Goal: Information Seeking & Learning: Learn about a topic

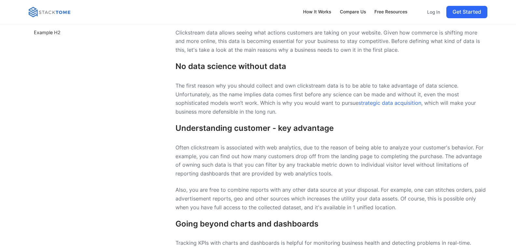
scroll to position [358, 0]
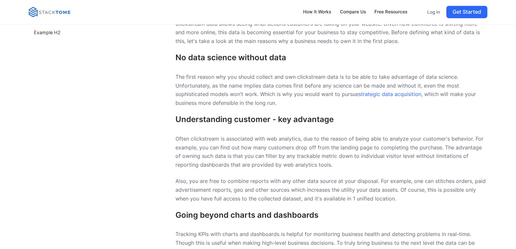
click at [210, 57] on h3 "No data science without data" at bounding box center [331, 57] width 312 height 9
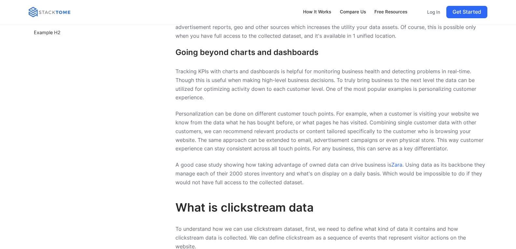
drag, startPoint x: 239, startPoint y: 85, endPoint x: 233, endPoint y: 81, distance: 7.3
click at [239, 85] on p "Tracking KPIs with charts and dashboards is helpful for monitoring business hea…" at bounding box center [331, 84] width 312 height 35
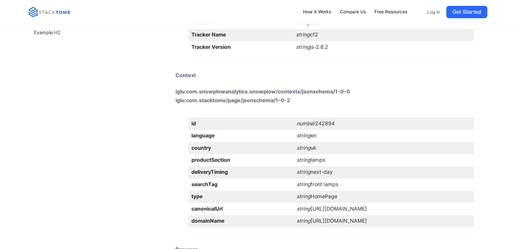
scroll to position [1074, 0]
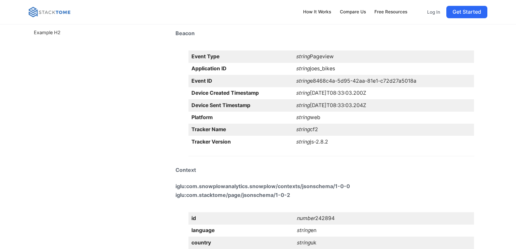
click at [326, 65] on td "string joes_bikes" at bounding box center [383, 69] width 181 height 12
click at [306, 56] on td "string Pageview" at bounding box center [383, 56] width 181 height 12
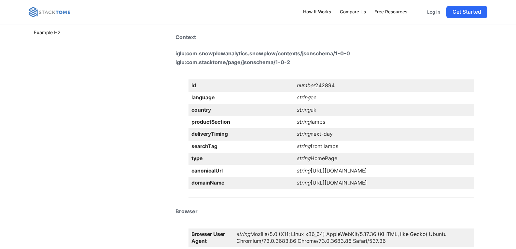
scroll to position [1204, 0]
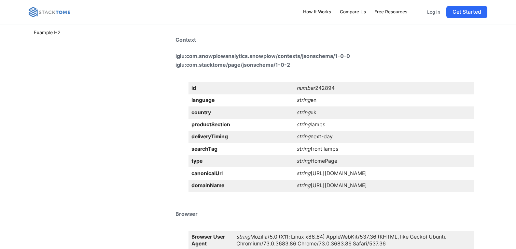
drag, startPoint x: 278, startPoint y: 84, endPoint x: 327, endPoint y: 81, distance: 48.9
click at [327, 82] on td "number 242894" at bounding box center [384, 88] width 180 height 12
click at [323, 94] on td "string en" at bounding box center [384, 100] width 180 height 12
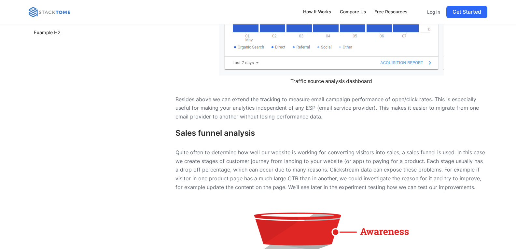
scroll to position [2332, 0]
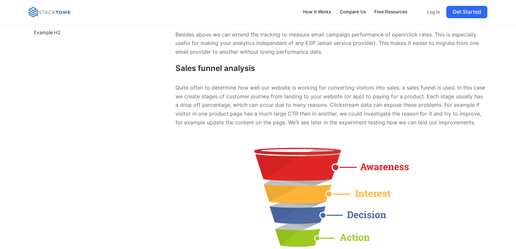
drag, startPoint x: 277, startPoint y: 182, endPoint x: 279, endPoint y: 177, distance: 5.5
click at [277, 182] on img at bounding box center [331, 198] width 163 height 116
drag, startPoint x: 285, startPoint y: 174, endPoint x: 272, endPoint y: 171, distance: 13.5
click at [284, 174] on img at bounding box center [331, 198] width 163 height 116
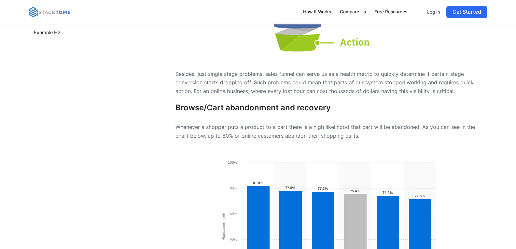
click at [228, 105] on h3 "Browse/Cart abandonment and recovery" at bounding box center [331, 107] width 312 height 9
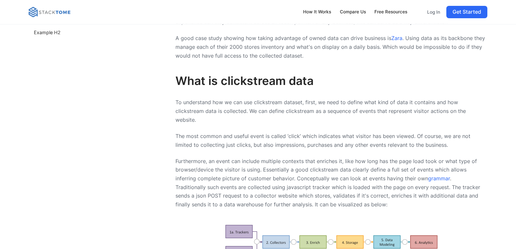
scroll to position [0, 0]
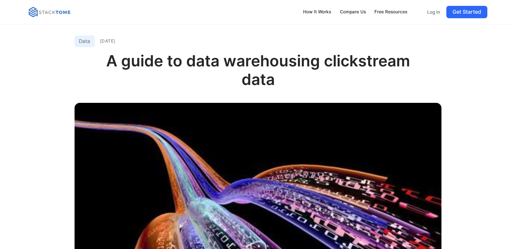
drag, startPoint x: 474, startPoint y: 49, endPoint x: 458, endPoint y: 66, distance: 23.2
click at [174, 82] on h1 "A guide to data warehousing clickstream data" at bounding box center [258, 75] width 367 height 48
drag, startPoint x: 168, startPoint y: 61, endPoint x: 215, endPoint y: 66, distance: 48.1
click at [215, 66] on h1 "A guide to data warehousing clickstream data" at bounding box center [258, 75] width 367 height 48
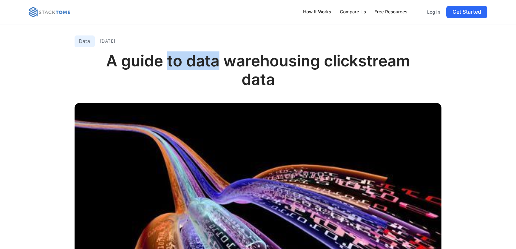
click at [216, 66] on h1 "A guide to data warehousing clickstream data" at bounding box center [258, 75] width 367 height 48
click at [222, 69] on h1 "A guide to data warehousing clickstream data" at bounding box center [258, 75] width 367 height 48
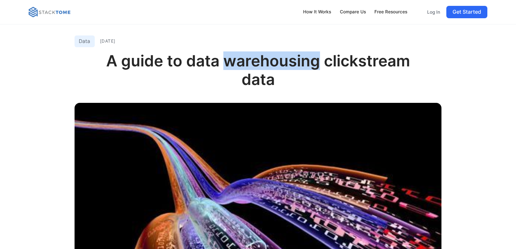
drag, startPoint x: 224, startPoint y: 65, endPoint x: 320, endPoint y: 61, distance: 95.7
click at [320, 61] on h1 "A guide to data warehousing clickstream data" at bounding box center [258, 75] width 367 height 48
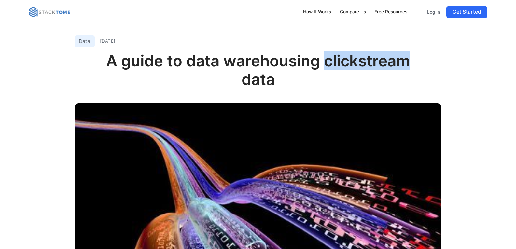
drag, startPoint x: 325, startPoint y: 65, endPoint x: 425, endPoint y: 59, distance: 99.7
click at [425, 59] on h1 "A guide to data warehousing clickstream data" at bounding box center [258, 75] width 367 height 48
click at [382, 138] on img at bounding box center [258, 208] width 367 height 211
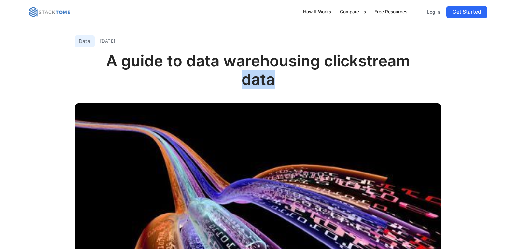
drag, startPoint x: 277, startPoint y: 80, endPoint x: 240, endPoint y: 82, distance: 37.1
click at [240, 82] on h1 "A guide to data warehousing clickstream data" at bounding box center [258, 75] width 367 height 48
click at [235, 75] on h1 "A guide to data warehousing clickstream data" at bounding box center [258, 75] width 367 height 48
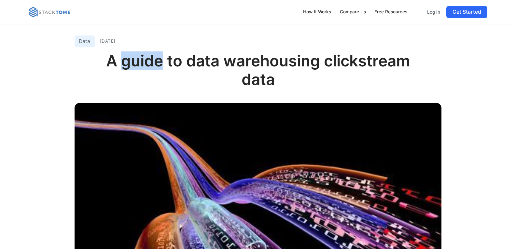
drag, startPoint x: 122, startPoint y: 60, endPoint x: 160, endPoint y: 64, distance: 38.0
click at [160, 64] on h1 "A guide to data warehousing clickstream data" at bounding box center [258, 75] width 367 height 48
click at [121, 68] on h1 "A guide to data warehousing clickstream data" at bounding box center [258, 75] width 367 height 48
drag, startPoint x: 99, startPoint y: 62, endPoint x: 105, endPoint y: 63, distance: 6.9
click at [102, 63] on h1 "A guide to data warehousing clickstream data" at bounding box center [258, 75] width 367 height 48
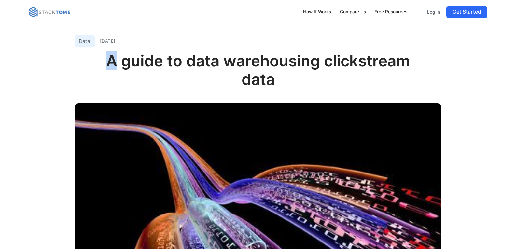
drag, startPoint x: 104, startPoint y: 64, endPoint x: 115, endPoint y: 66, distance: 11.4
click at [115, 66] on h1 "A guide to data warehousing clickstream data" at bounding box center [258, 75] width 367 height 48
click at [155, 118] on img at bounding box center [258, 208] width 367 height 211
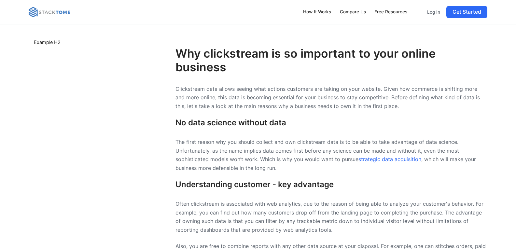
drag, startPoint x: 242, startPoint y: 120, endPoint x: 242, endPoint y: 128, distance: 7.5
click at [245, 125] on h3 "No data science without data" at bounding box center [331, 122] width 312 height 9
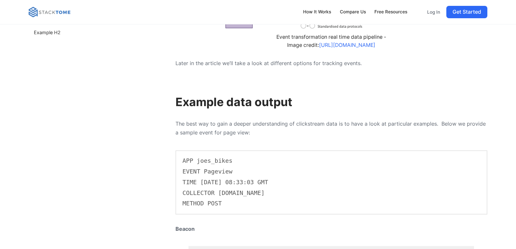
scroll to position [878, 0]
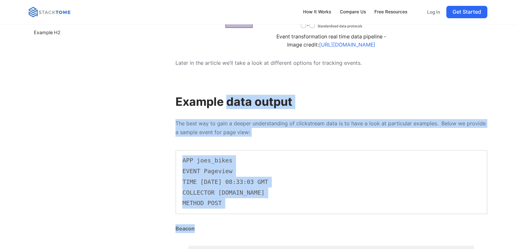
drag, startPoint x: 226, startPoint y: 98, endPoint x: 301, endPoint y: 219, distance: 141.7
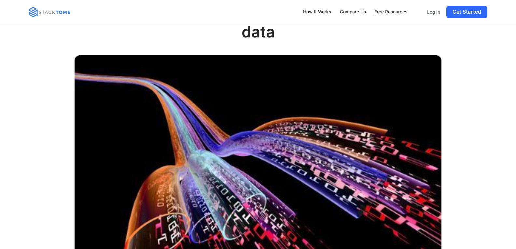
scroll to position [0, 0]
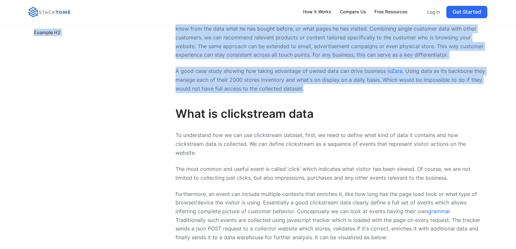
drag, startPoint x: 327, startPoint y: 60, endPoint x: 416, endPoint y: 99, distance: 97.6
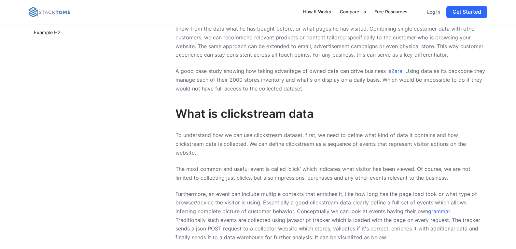
drag, startPoint x: 34, startPoint y: 119, endPoint x: 42, endPoint y: 119, distance: 7.5
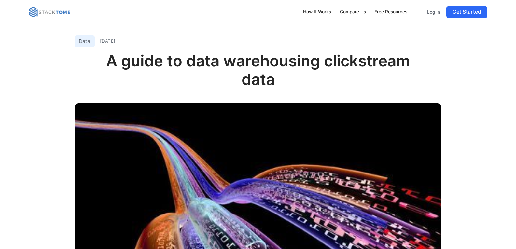
click at [102, 88] on h1 "A guide to data warehousing clickstream data" at bounding box center [258, 75] width 367 height 48
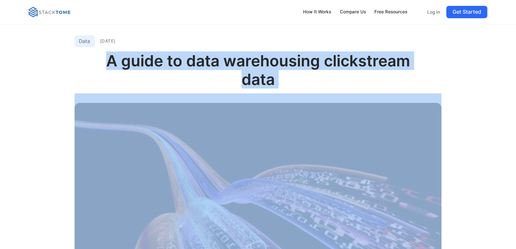
drag, startPoint x: 102, startPoint y: 62, endPoint x: 400, endPoint y: 100, distance: 301.0
click at [400, 100] on div "Data [DATE] A guide to data warehousing clickstream data" at bounding box center [258, 172] width 367 height 283
click at [372, 81] on h1 "A guide to data warehousing clickstream data" at bounding box center [258, 75] width 367 height 48
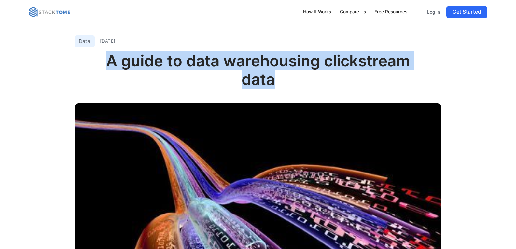
drag, startPoint x: 324, startPoint y: 79, endPoint x: 82, endPoint y: 62, distance: 243.3
click at [82, 62] on h1 "A guide to data warehousing clickstream data" at bounding box center [258, 75] width 367 height 48
click at [93, 71] on h1 "A guide to data warehousing clickstream data" at bounding box center [258, 75] width 367 height 48
click at [106, 60] on h1 "A guide to data warehousing clickstream data" at bounding box center [258, 75] width 367 height 48
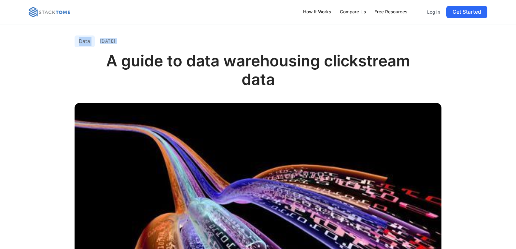
drag, startPoint x: 105, startPoint y: 60, endPoint x: 356, endPoint y: 77, distance: 250.8
click at [356, 77] on h1 "A guide to data warehousing clickstream data" at bounding box center [258, 75] width 367 height 48
drag, startPoint x: 28, startPoint y: 95, endPoint x: 54, endPoint y: 180, distance: 88.4
drag, startPoint x: 81, startPoint y: 103, endPoint x: 70, endPoint y: 102, distance: 10.4
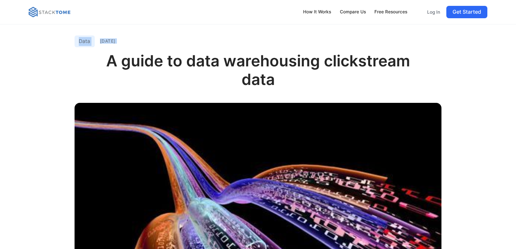
click at [81, 103] on img at bounding box center [258, 208] width 367 height 211
drag, startPoint x: 149, startPoint y: 68, endPoint x: 146, endPoint y: 70, distance: 3.9
click at [150, 67] on h1 "A guide to data warehousing clickstream data" at bounding box center [258, 75] width 367 height 48
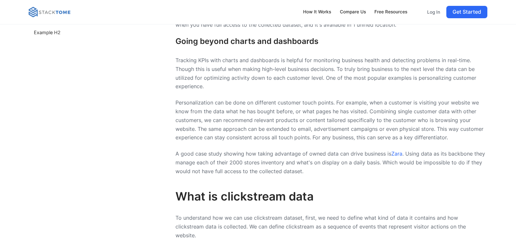
scroll to position [521, 0]
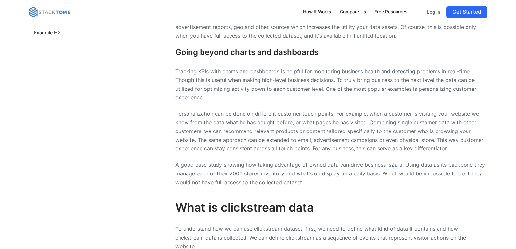
click at [290, 54] on h3 "Going beyond charts and dashboards" at bounding box center [331, 52] width 312 height 9
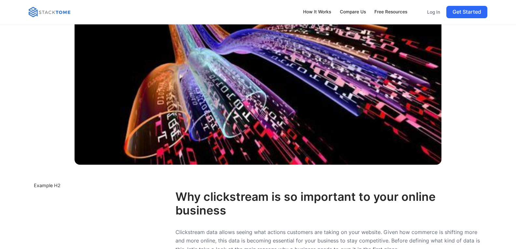
scroll to position [0, 0]
